Goal: Use online tool/utility: Utilize a website feature to perform a specific function

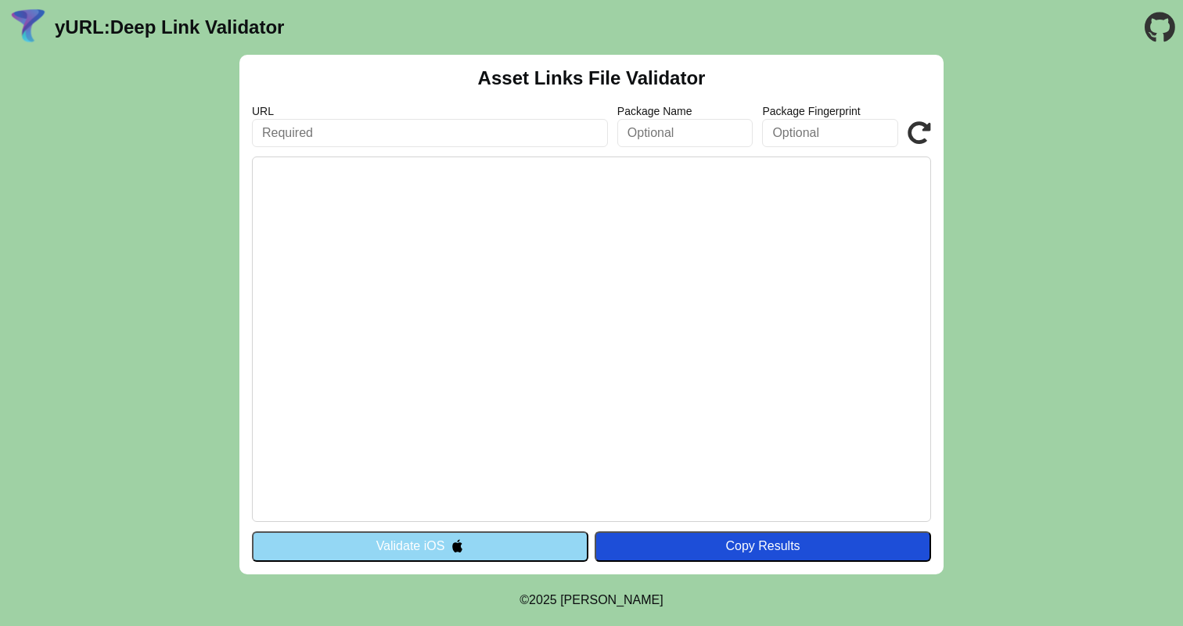
click at [411, 138] on input "text" at bounding box center [430, 133] width 356 height 28
paste input "https://acc.incentives.asr.nl/checkout/thank-you/?ouid=9b4a9337-bfdd-4d7e-a01e-…"
type input "https://acc.incentives.asr.nl/checkout/thank-you/?ouid=9b4a9337-bfdd-4d7e-a01e-…"
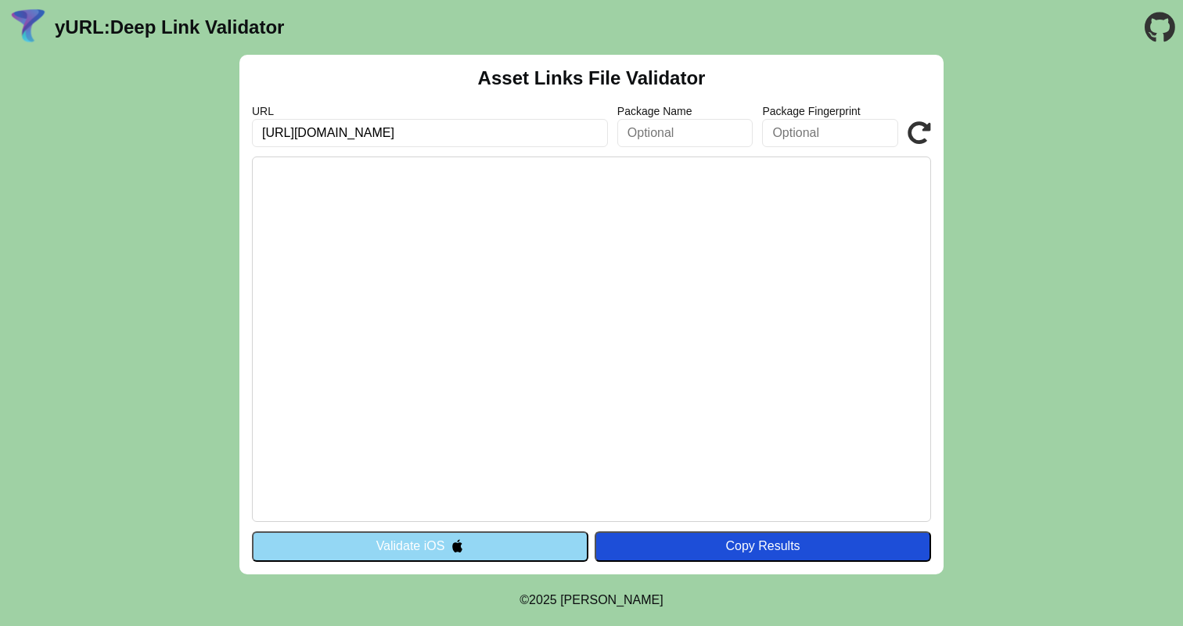
click at [433, 543] on button "Validate iOS" at bounding box center [420, 546] width 336 height 30
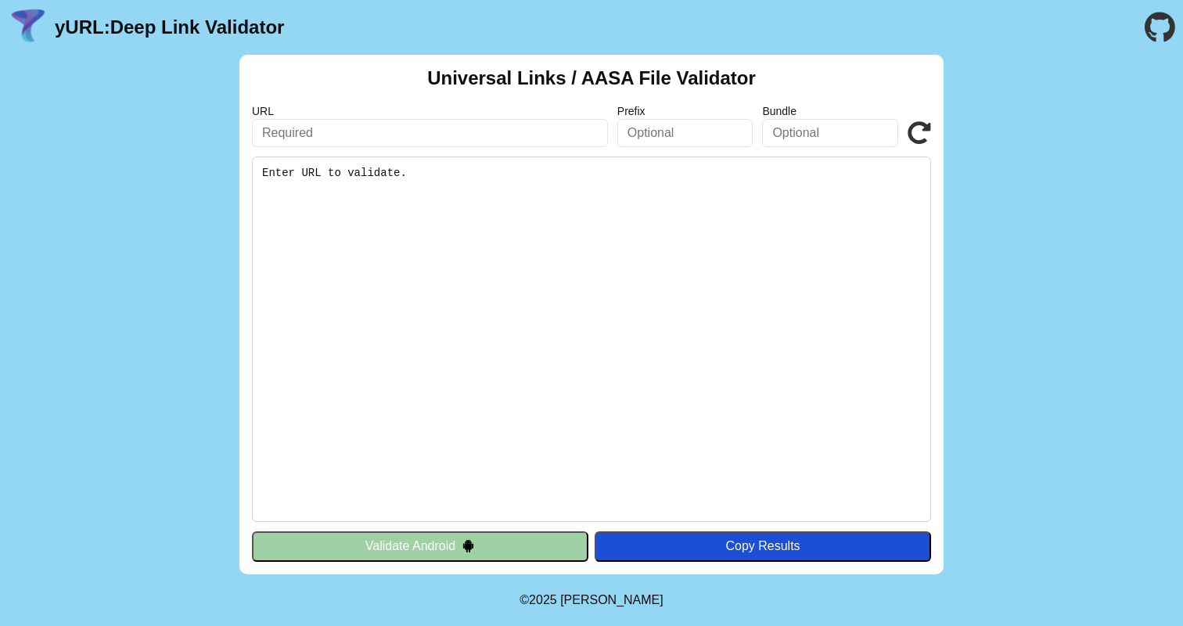
click at [337, 132] on input "text" at bounding box center [430, 133] width 356 height 28
click at [299, 192] on pre "Enter URL to validate." at bounding box center [591, 338] width 679 height 365
click at [311, 138] on input "text" at bounding box center [430, 133] width 356 height 28
paste input "[URL][DOMAIN_NAME]"
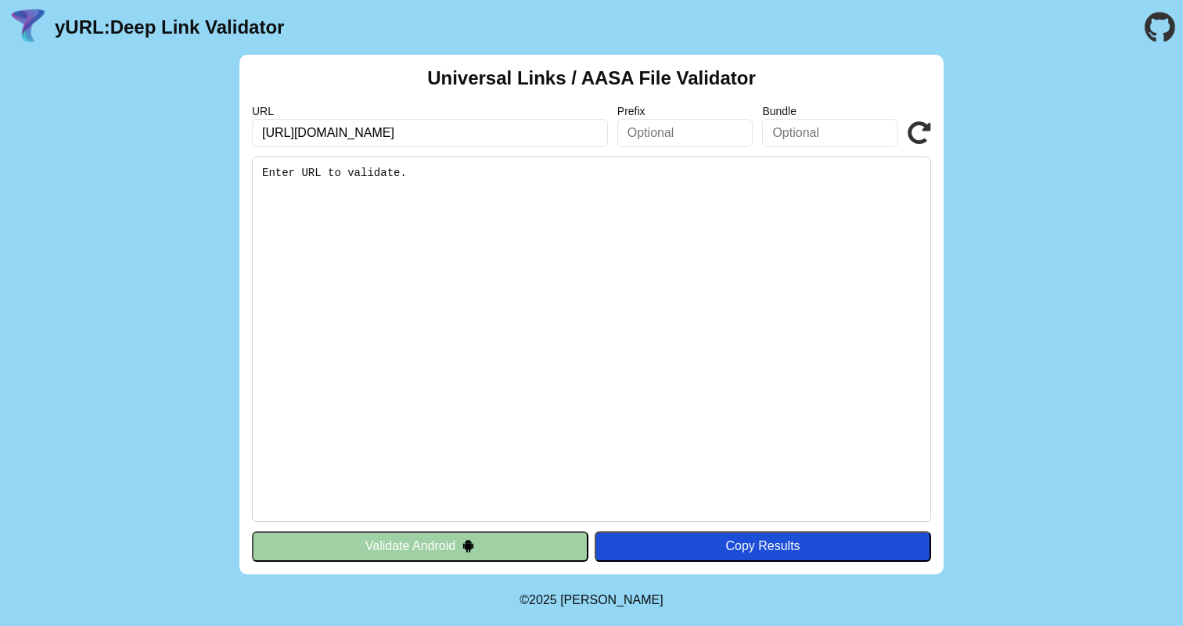
type input "[URL][DOMAIN_NAME]"
click at [387, 550] on button "Validate Android" at bounding box center [420, 546] width 336 height 30
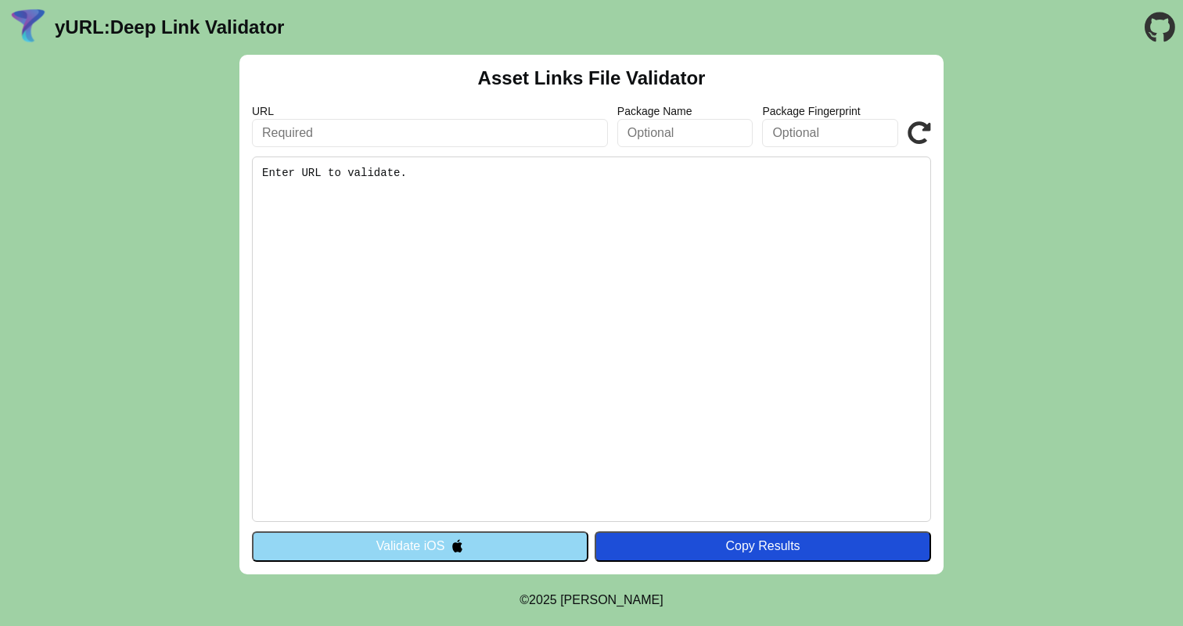
click at [346, 128] on input "text" at bounding box center [430, 133] width 356 height 28
type input "[URL][DOMAIN_NAME]"
click at [395, 551] on button "Validate iOS" at bounding box center [420, 546] width 336 height 30
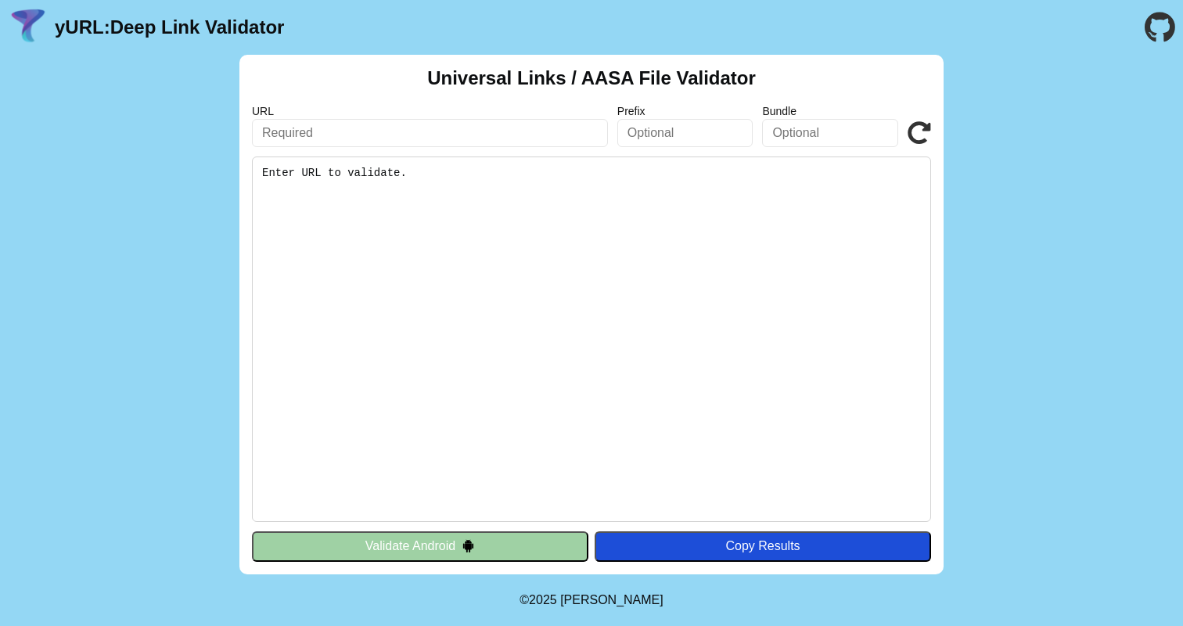
click at [344, 129] on input "text" at bounding box center [430, 133] width 356 height 28
type input "[URL][DOMAIN_NAME]"
click at [558, 134] on input "[URL][DOMAIN_NAME]" at bounding box center [430, 133] width 356 height 28
click button "Validate" at bounding box center [0, 0] width 0 height 0
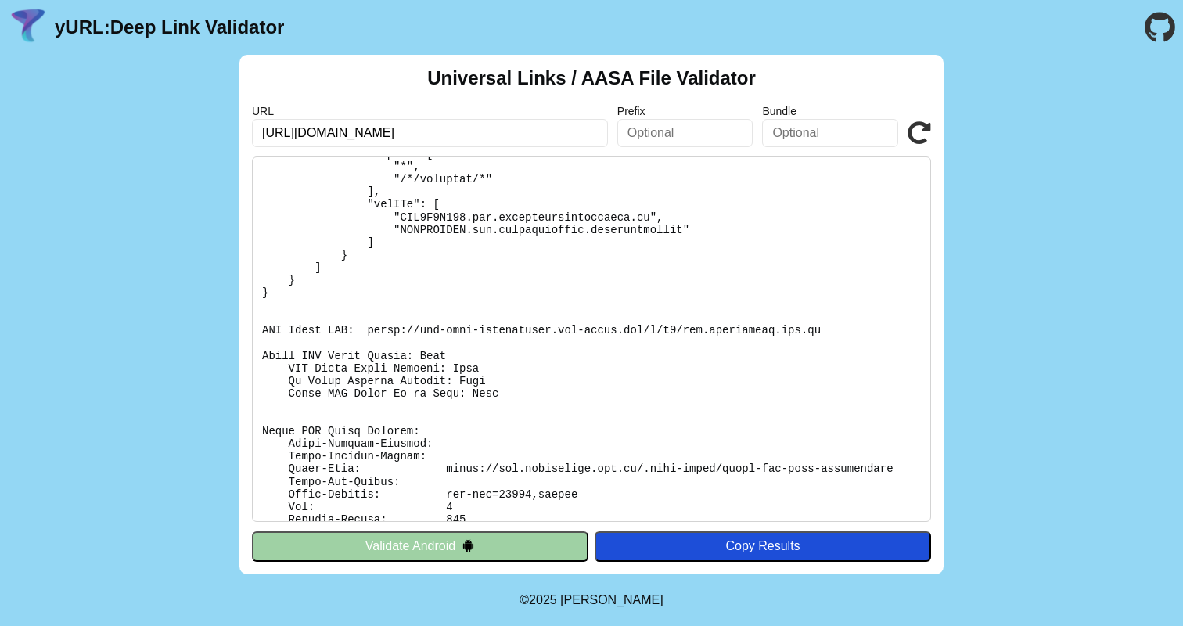
scroll to position [172, 0]
drag, startPoint x: 271, startPoint y: 349, endPoint x: 497, endPoint y: 393, distance: 229.6
click at [497, 393] on pre at bounding box center [591, 338] width 679 height 365
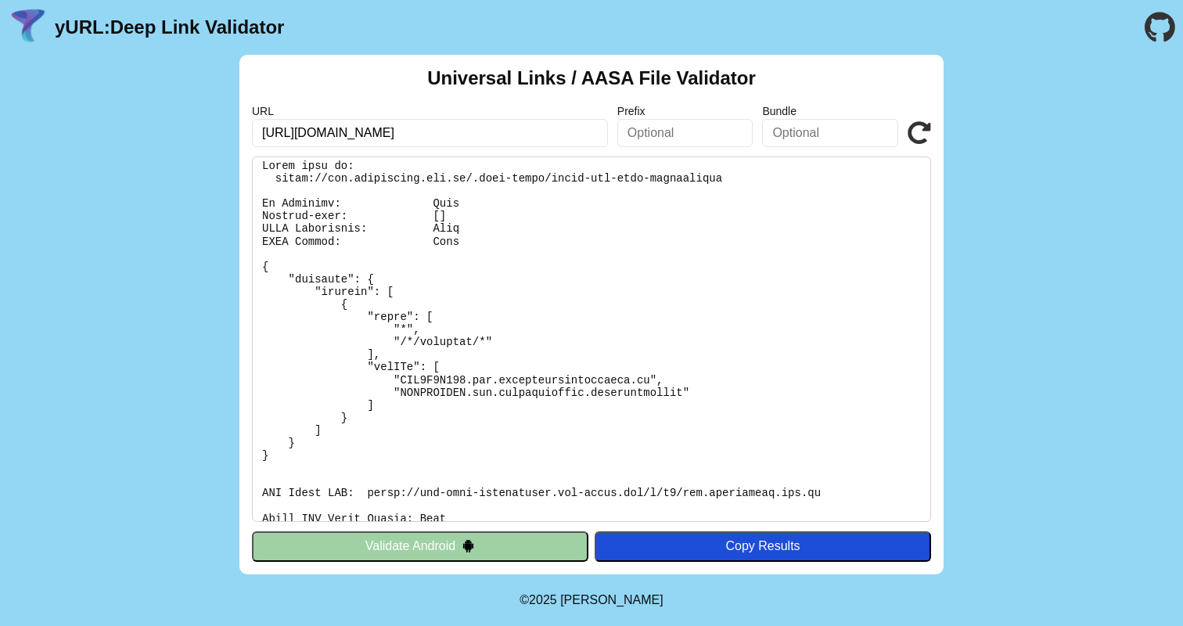
scroll to position [0, 0]
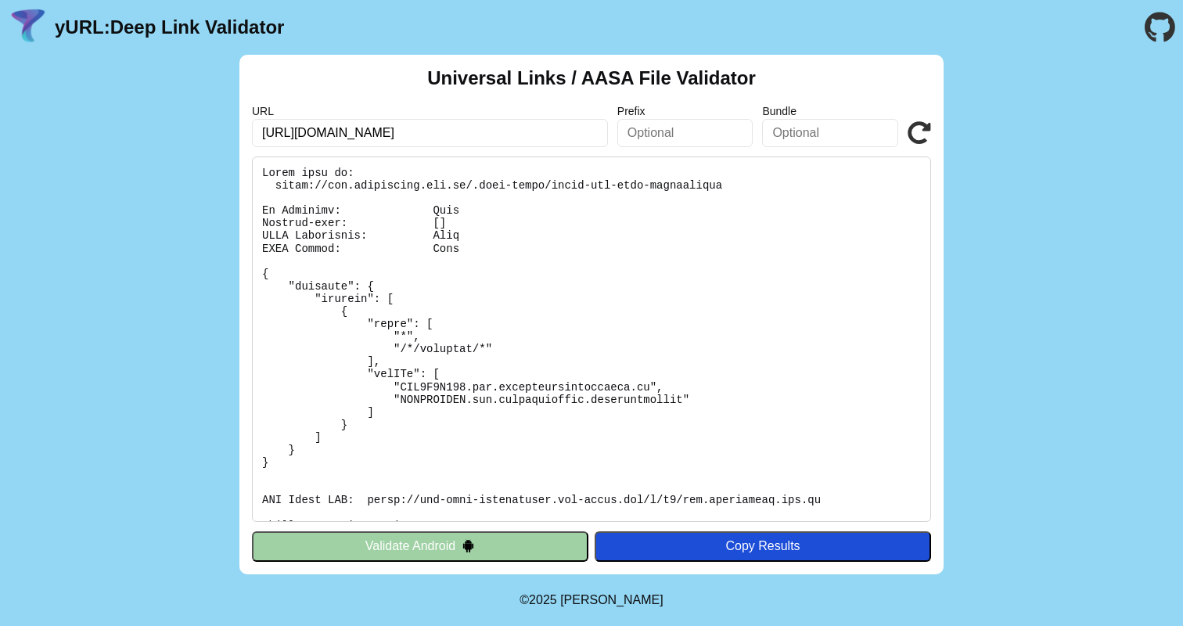
click at [467, 128] on input "[URL][DOMAIN_NAME]" at bounding box center [430, 133] width 356 height 28
paste input "[URL][DOMAIN_NAME]"
type input "[URL][DOMAIN_NAME]"
click button "Validate" at bounding box center [0, 0] width 0 height 0
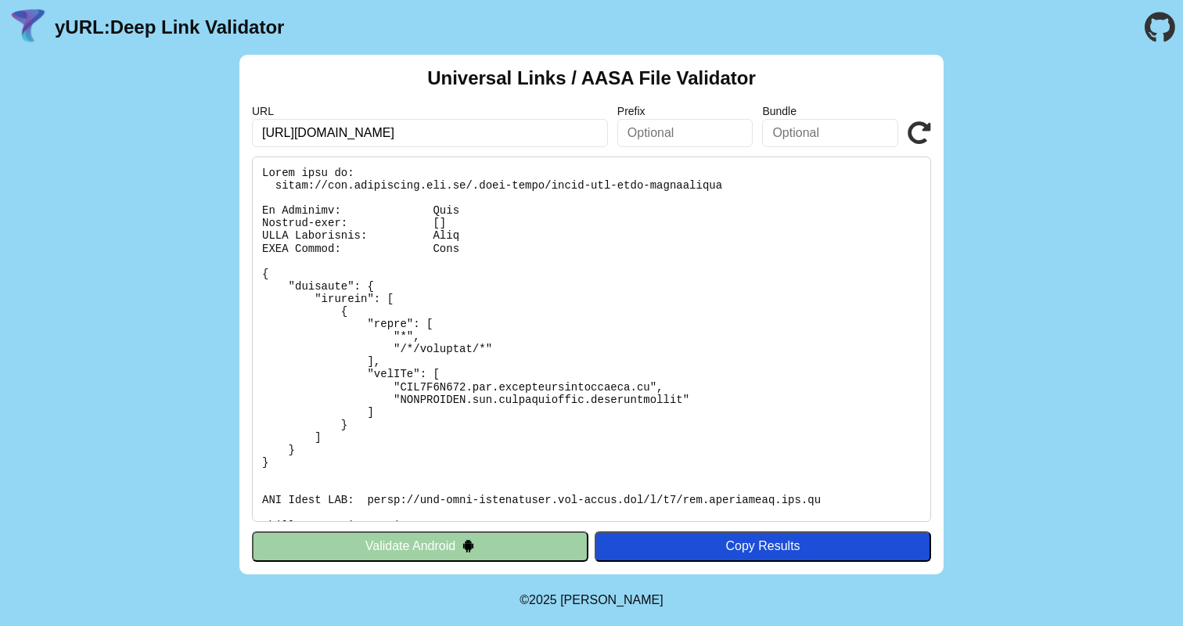
click at [409, 537] on button "Validate Android" at bounding box center [420, 546] width 336 height 30
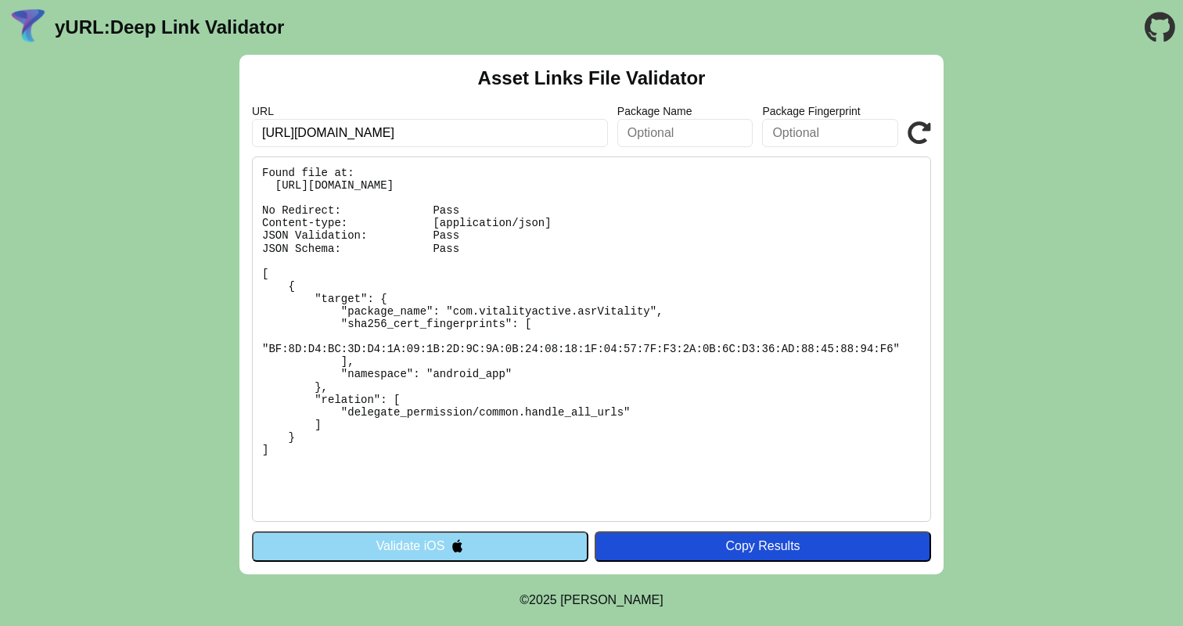
click at [548, 138] on input "[URL][DOMAIN_NAME]" at bounding box center [430, 133] width 356 height 28
click button "Validate" at bounding box center [0, 0] width 0 height 0
drag, startPoint x: 548, startPoint y: 225, endPoint x: 438, endPoint y: 222, distance: 109.6
click at [438, 222] on pre "Found file at: [URL][DOMAIN_NAME] No Redirect: Pass Content-type: [application/…" at bounding box center [591, 338] width 679 height 365
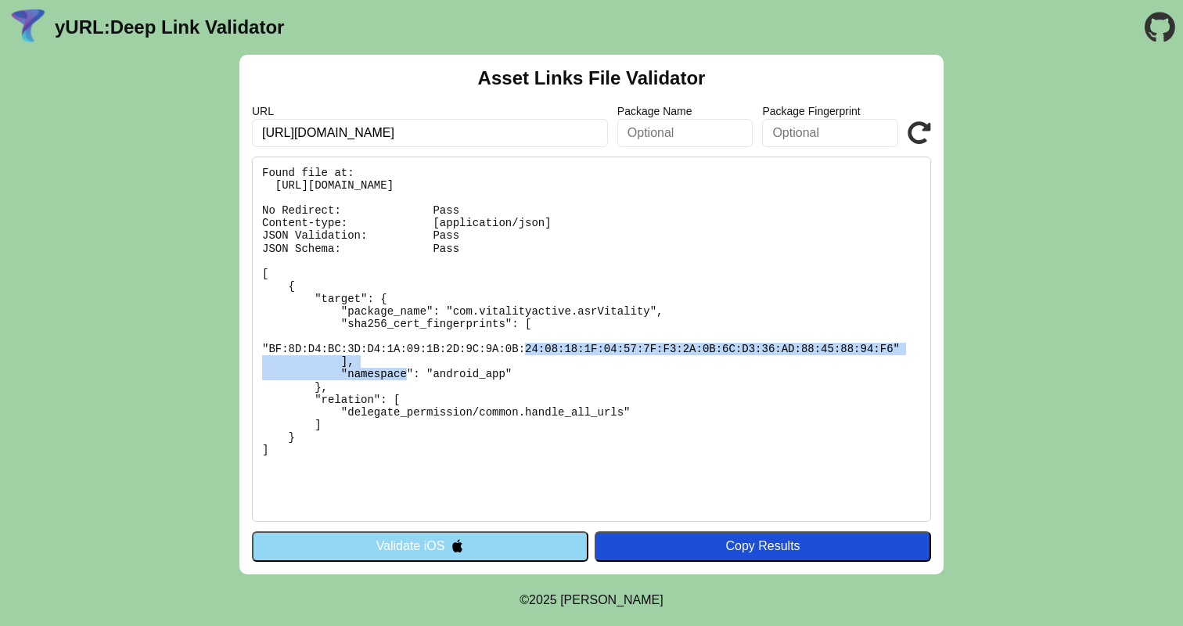
drag, startPoint x: 266, startPoint y: 347, endPoint x: 892, endPoint y: 346, distance: 626.5
click at [892, 346] on pre "Found file at: [URL][DOMAIN_NAME] No Redirect: Pass Content-type: [application/…" at bounding box center [591, 338] width 679 height 365
drag, startPoint x: 892, startPoint y: 346, endPoint x: 268, endPoint y: 345, distance: 624.2
click at [268, 345] on pre "Found file at: [URL][DOMAIN_NAME] No Redirect: Pass Content-type: [application/…" at bounding box center [591, 338] width 679 height 365
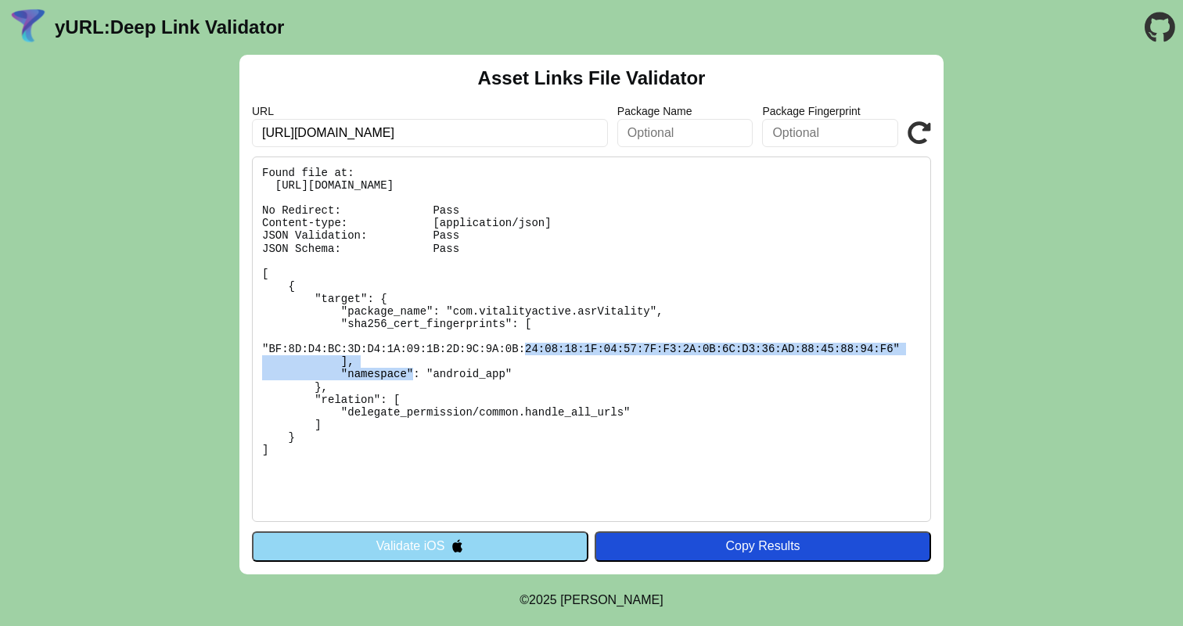
click at [268, 345] on pre "Found file at: [URL][DOMAIN_NAME] No Redirect: Pass Content-type: [application/…" at bounding box center [591, 338] width 679 height 365
drag, startPoint x: 268, startPoint y: 345, endPoint x: 892, endPoint y: 350, distance: 623.4
click at [892, 351] on pre "Found file at: [URL][DOMAIN_NAME] No Redirect: Pass Content-type: [application/…" at bounding box center [591, 338] width 679 height 365
